Goal: Answer question/provide support: Share knowledge or assist other users

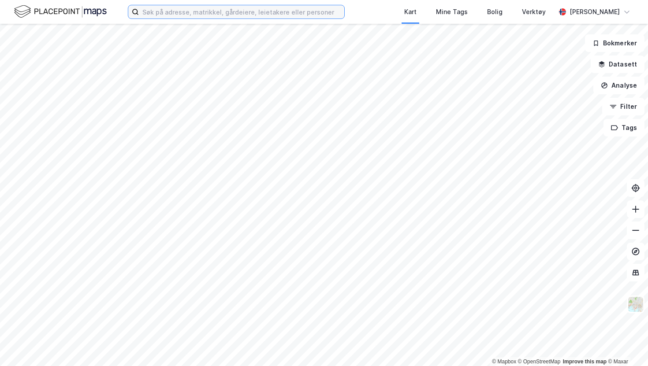
click at [205, 14] on input at bounding box center [241, 11] width 205 height 13
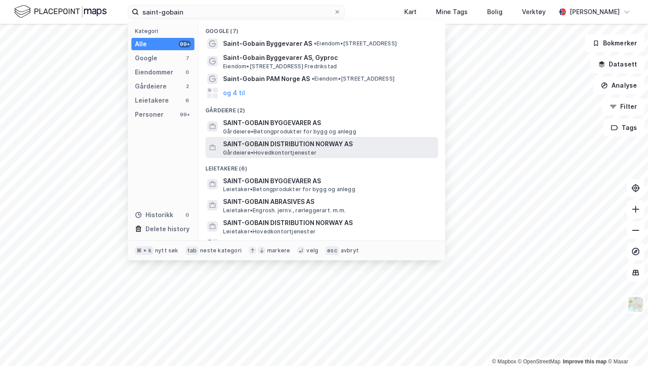
click at [269, 141] on span "SAINT-GOBAIN DISTRIBUTION NORWAY AS" at bounding box center [329, 144] width 212 height 11
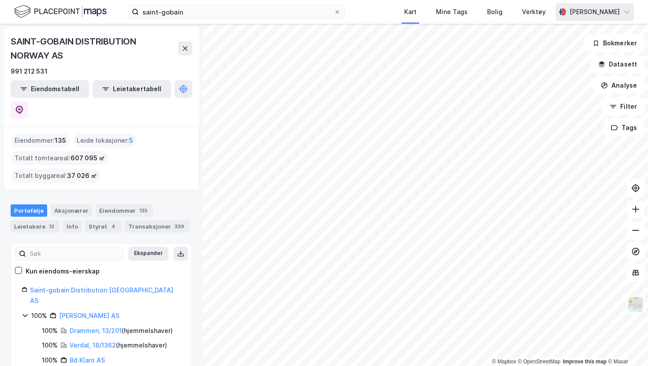
click at [560, 14] on icon at bounding box center [562, 11] width 12 height 7
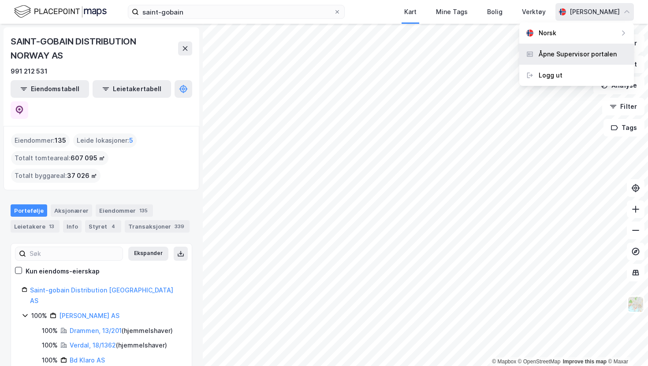
click at [550, 52] on div "Åpne Supervisor portalen" at bounding box center [578, 54] width 78 height 11
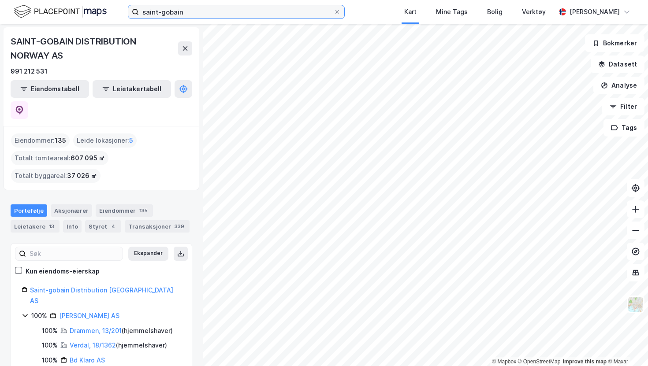
click at [190, 13] on input "saint-gobain" at bounding box center [236, 11] width 195 height 13
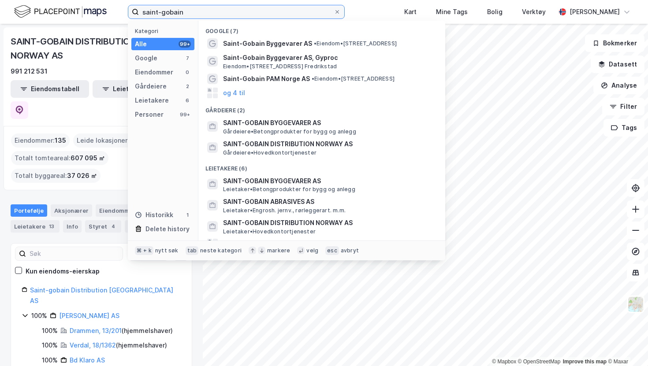
drag, startPoint x: 190, startPoint y: 13, endPoint x: 89, endPoint y: 14, distance: 100.9
click at [91, 14] on div "saint-gobain Kategori Alle 99+ Google 7 Eiendommer 0 Gårdeiere 2 Leietakere 6 P…" at bounding box center [324, 12] width 648 height 24
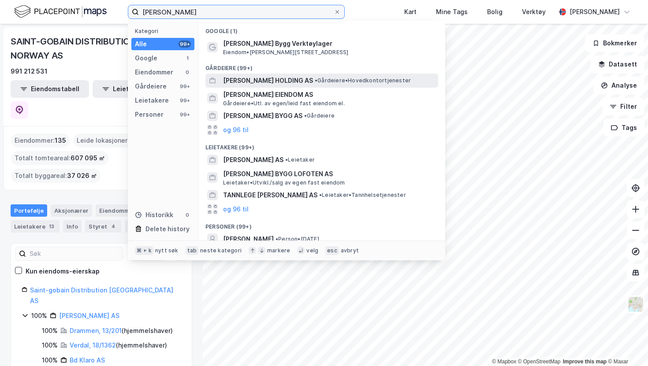
type input "[PERSON_NAME]"
click at [277, 83] on span "[PERSON_NAME] HOLDING AS" at bounding box center [268, 80] width 90 height 11
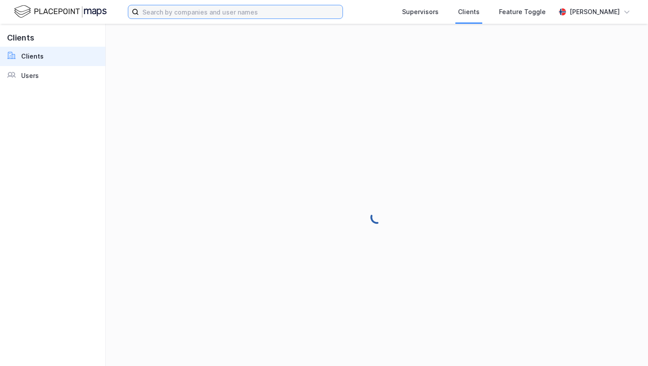
click at [212, 11] on input at bounding box center [241, 11] width 204 height 13
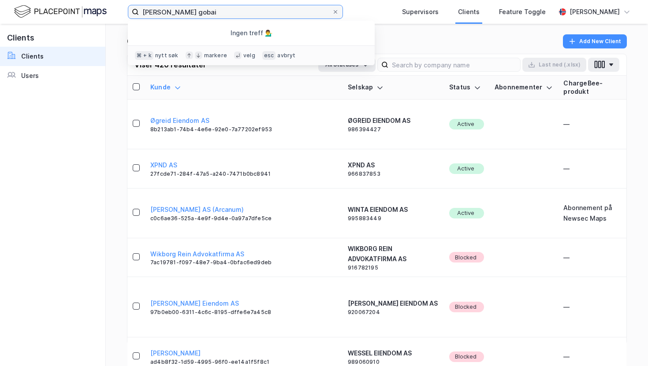
type input "[PERSON_NAME] gobain"
drag, startPoint x: 186, startPoint y: 11, endPoint x: 114, endPoint y: 11, distance: 71.8
click at [114, 11] on div "[PERSON_NAME] gobain Ingen treff 💁‍♂️ ⌘ + k nytt søk markere velg esc avbryt Su…" at bounding box center [324, 12] width 648 height 24
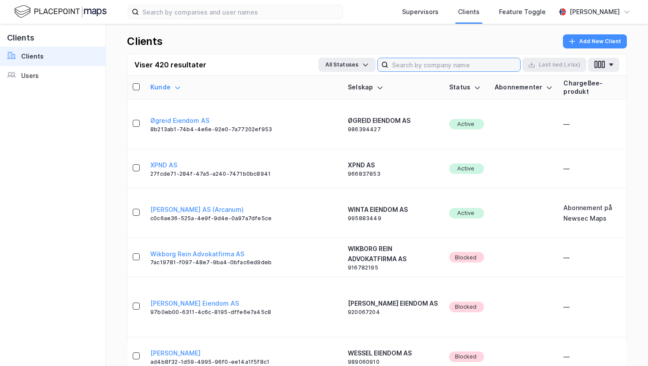
click at [458, 70] on input at bounding box center [454, 64] width 132 height 13
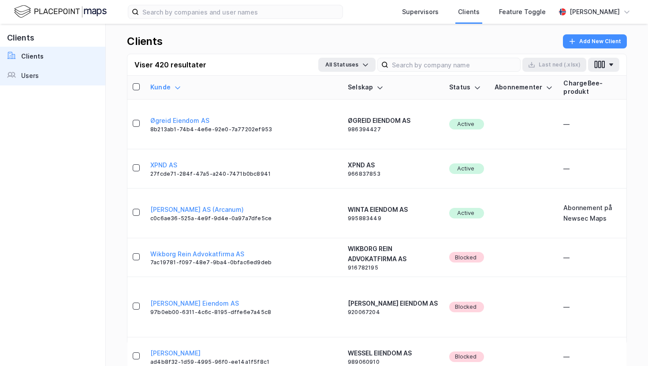
click at [49, 74] on link "Users" at bounding box center [52, 75] width 105 height 19
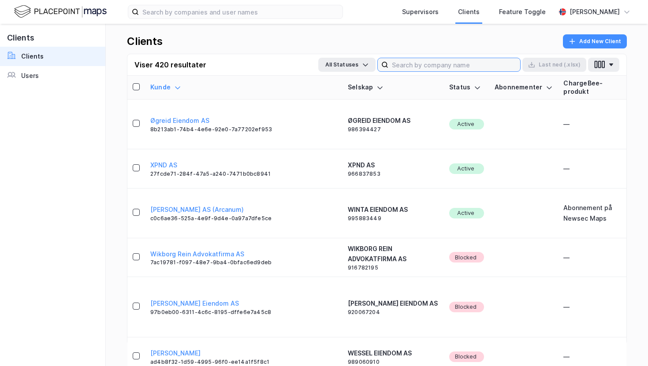
click at [451, 65] on input at bounding box center [454, 64] width 132 height 13
type input "[PERSON_NAME]"
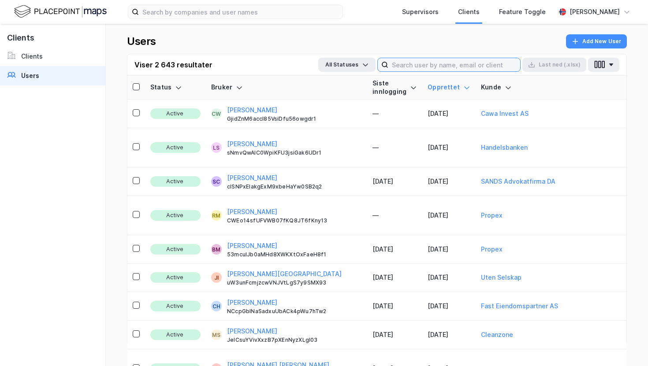
click at [478, 68] on input at bounding box center [454, 64] width 132 height 13
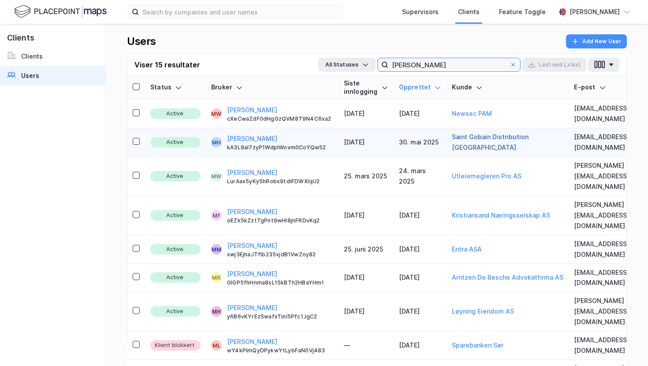
type input "[PERSON_NAME]"
click at [459, 137] on button "Saint Gobain Distribution [GEOGRAPHIC_DATA]" at bounding box center [508, 142] width 112 height 21
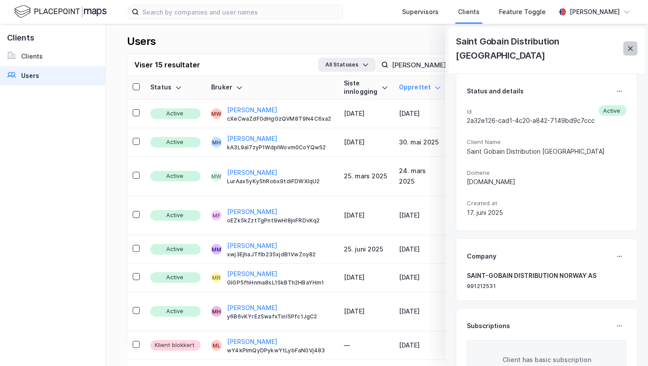
click at [627, 45] on icon at bounding box center [630, 48] width 7 height 7
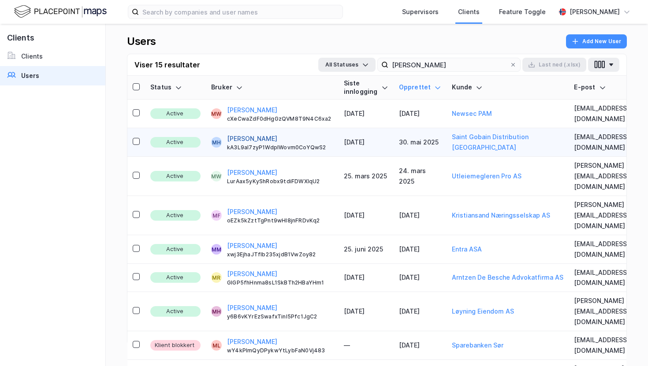
click at [237, 137] on button "[PERSON_NAME]" at bounding box center [252, 139] width 50 height 11
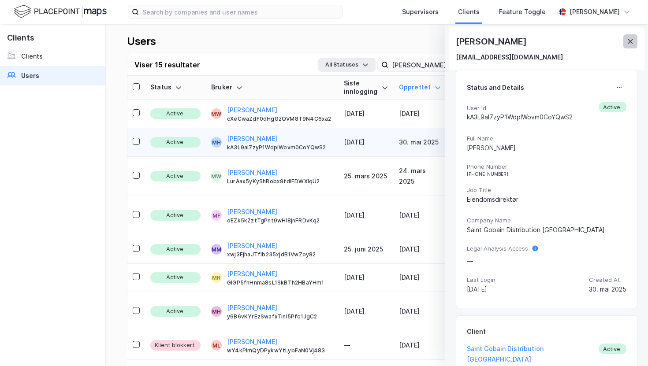
click at [630, 41] on icon at bounding box center [630, 41] width 5 height 4
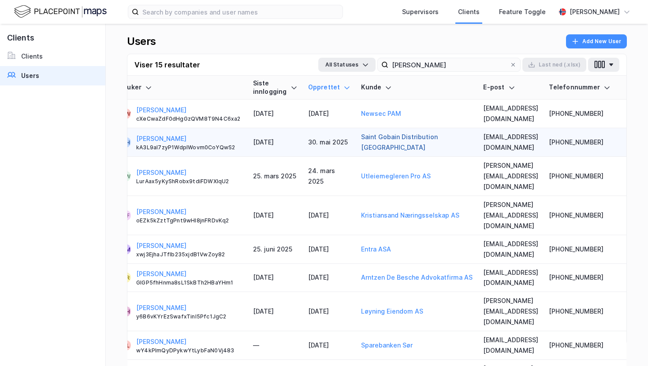
scroll to position [0, 131]
